Goal: Information Seeking & Learning: Learn about a topic

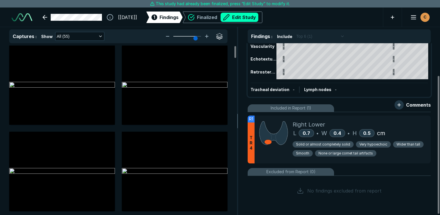
scroll to position [12, 0]
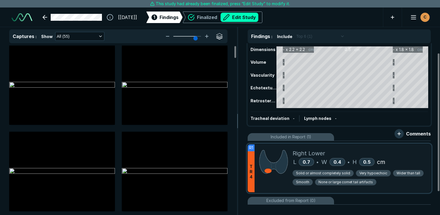
click at [270, 181] on div at bounding box center [274, 168] width 38 height 48
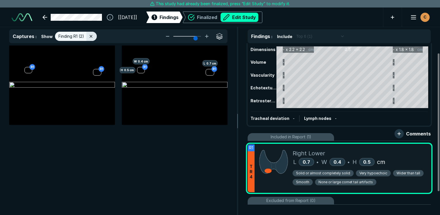
scroll to position [1441, 1714]
click at [26, 179] on div "R1 R1 R1 L 0.7 cm R1 H 0.5 cm W 0.4 cm" at bounding box center [118, 130] width 237 height 169
